Goal: Share content

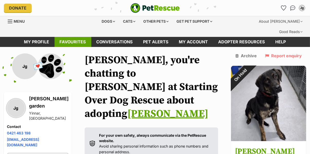
click at [70, 37] on link "Favourites" at bounding box center [73, 42] width 37 height 10
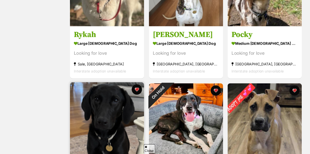
click at [114, 124] on img at bounding box center [107, 119] width 74 height 74
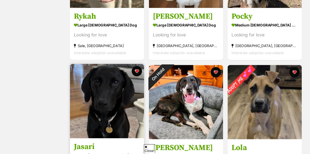
scroll to position [185, 0]
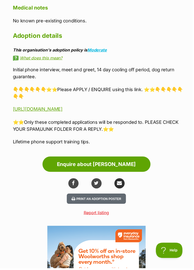
click at [120, 182] on icon "share via email" at bounding box center [120, 184] width 5 height 5
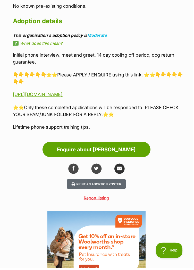
scroll to position [893, 0]
